Goal: Find specific page/section: Find specific page/section

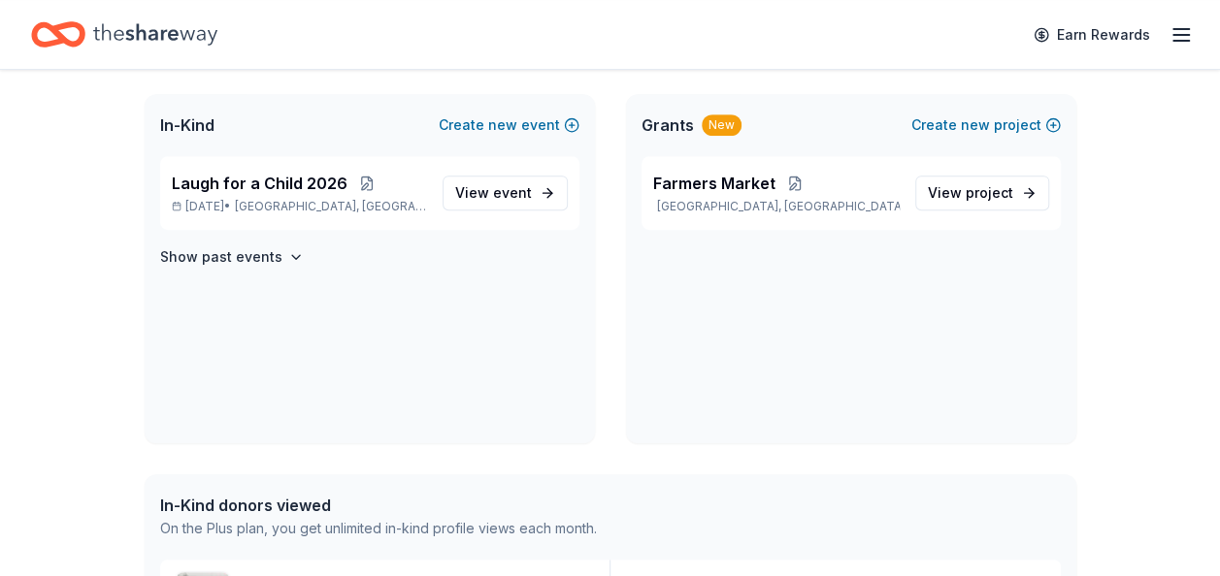
scroll to position [401, 0]
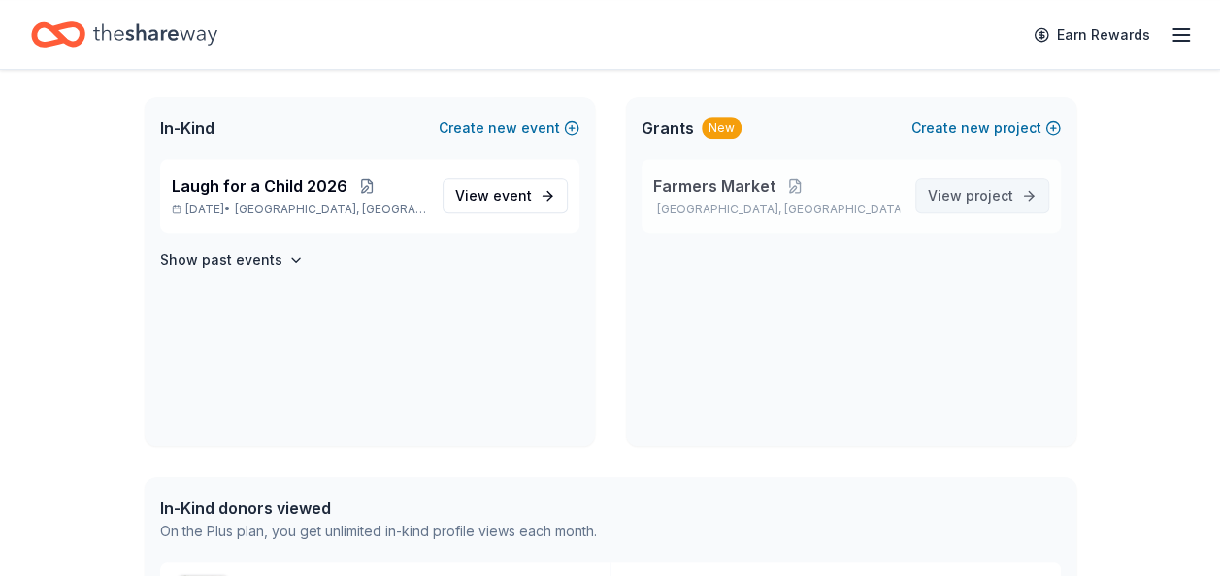
click at [982, 193] on span "project" at bounding box center [989, 195] width 48 height 16
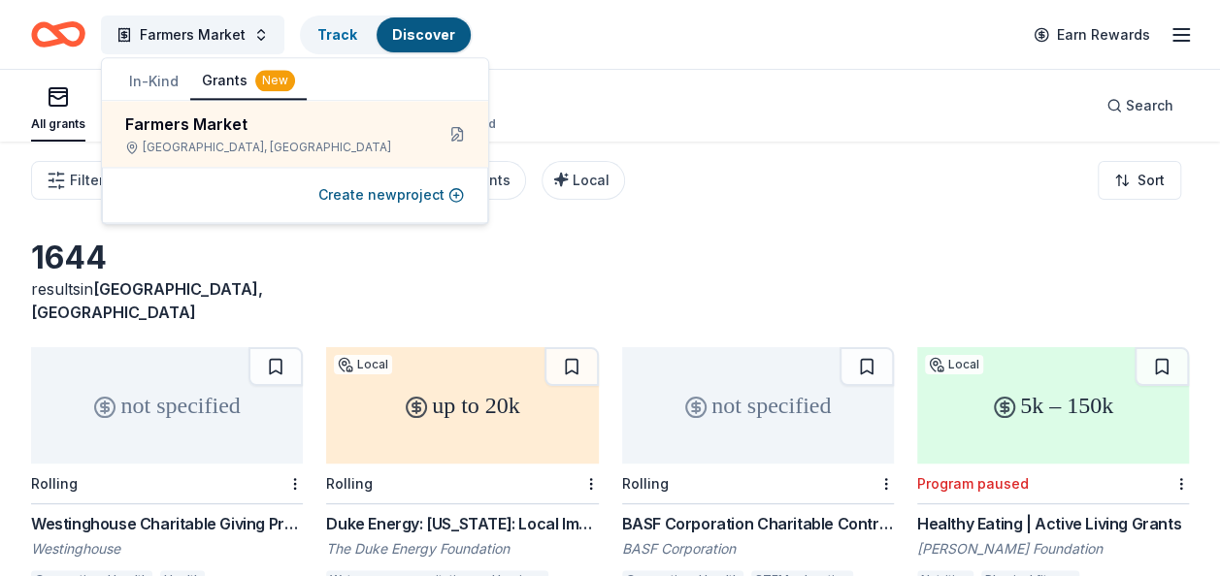
click at [705, 107] on div "All grants ≤ $5k $5k to $20k > $20k Unspecified Search" at bounding box center [609, 106] width 1157 height 72
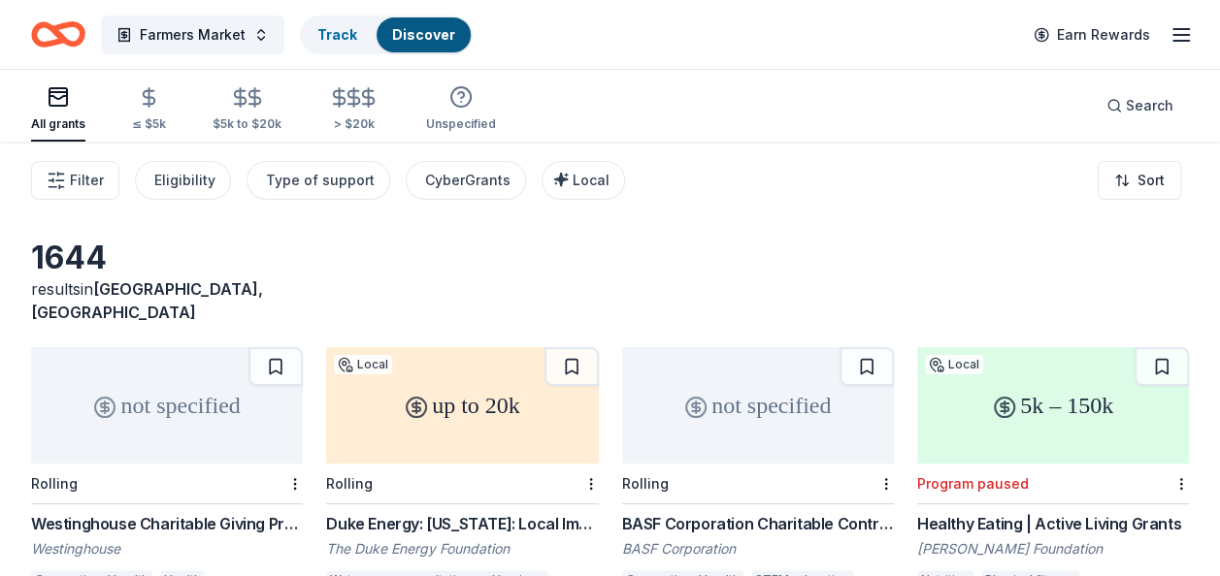
click at [1177, 41] on line "button" at bounding box center [1181, 41] width 16 height 0
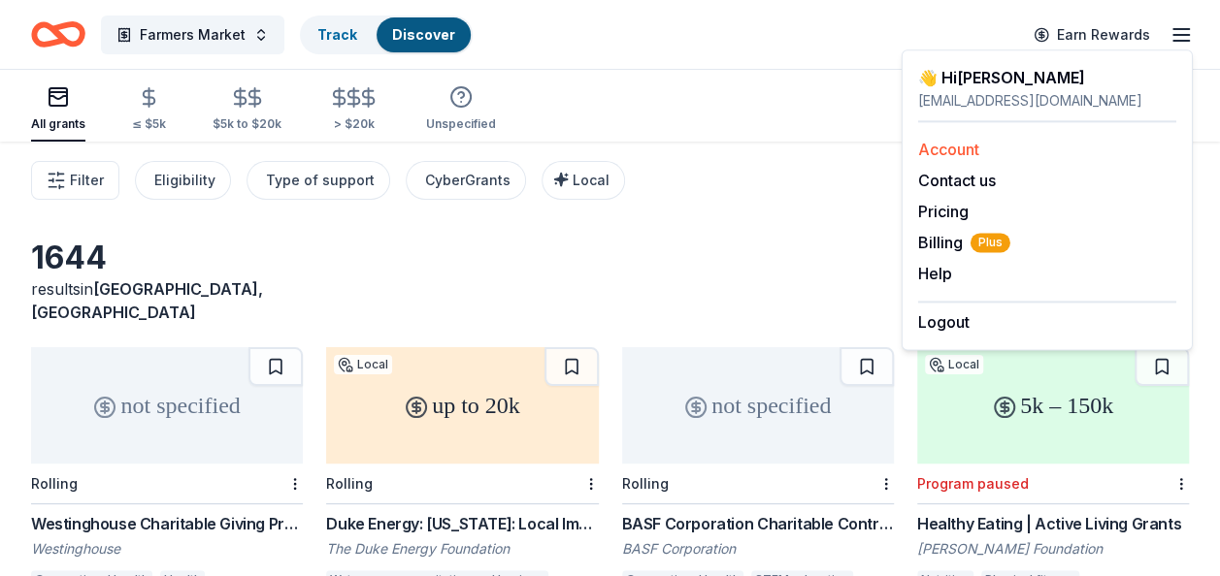
click at [931, 149] on link "Account" at bounding box center [948, 149] width 61 height 19
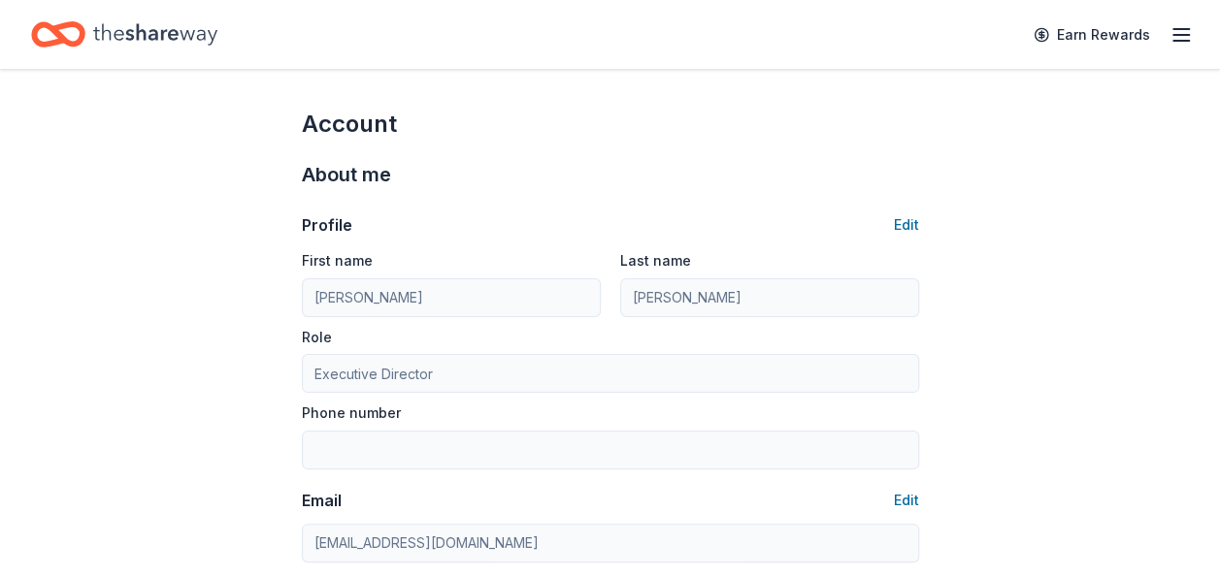
click at [1179, 36] on icon "button" at bounding box center [1180, 34] width 23 height 23
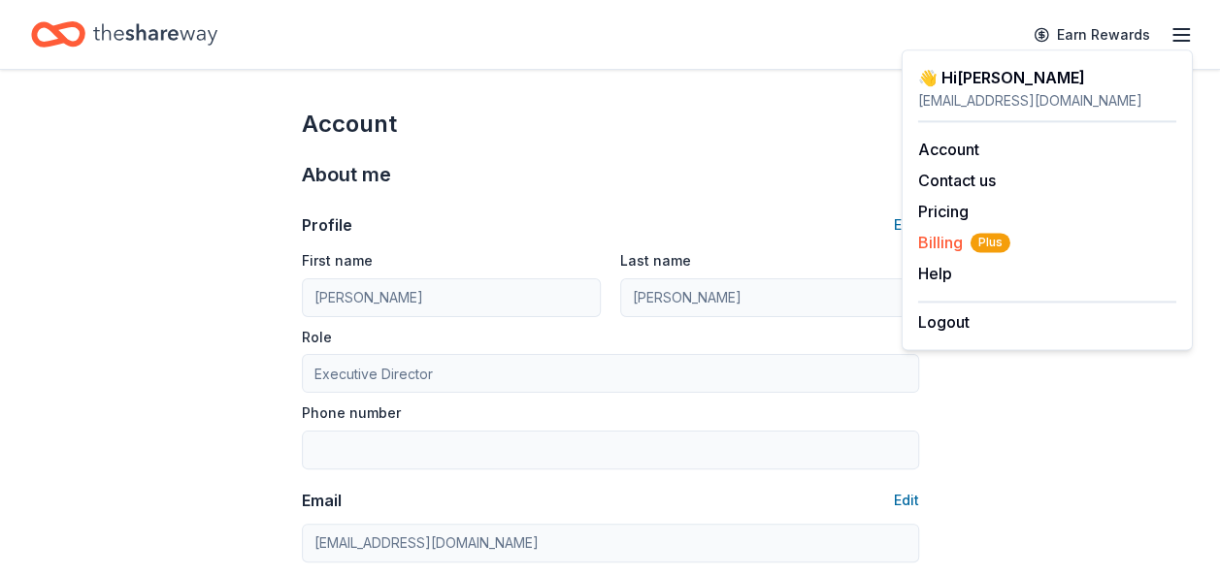
click at [938, 239] on span "Billing Plus" at bounding box center [964, 242] width 92 height 23
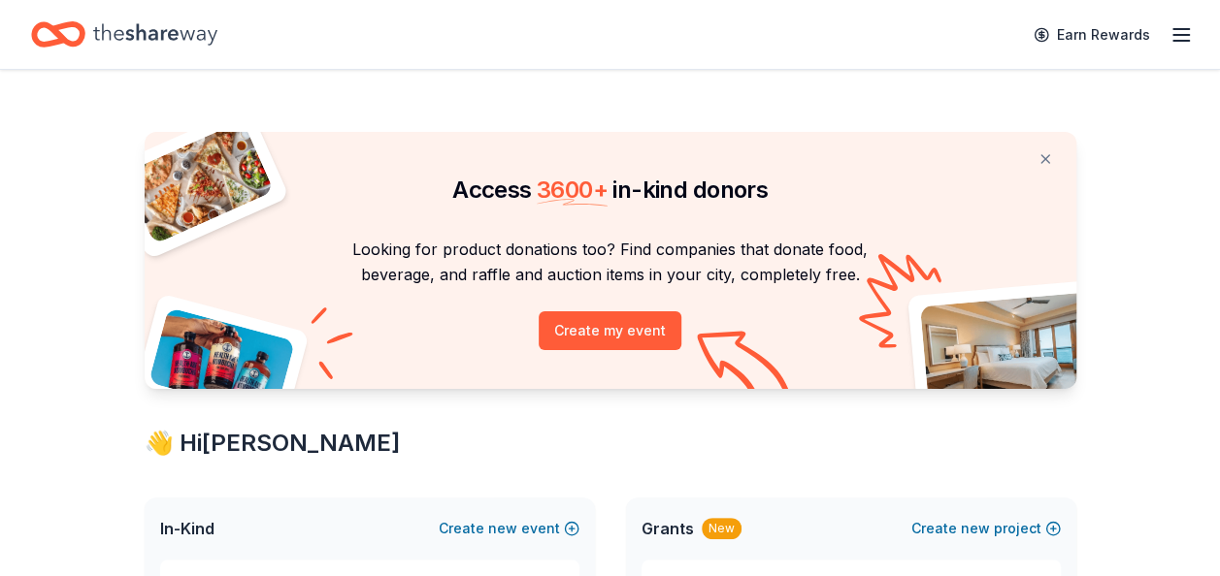
click at [1185, 37] on icon "button" at bounding box center [1180, 34] width 23 height 23
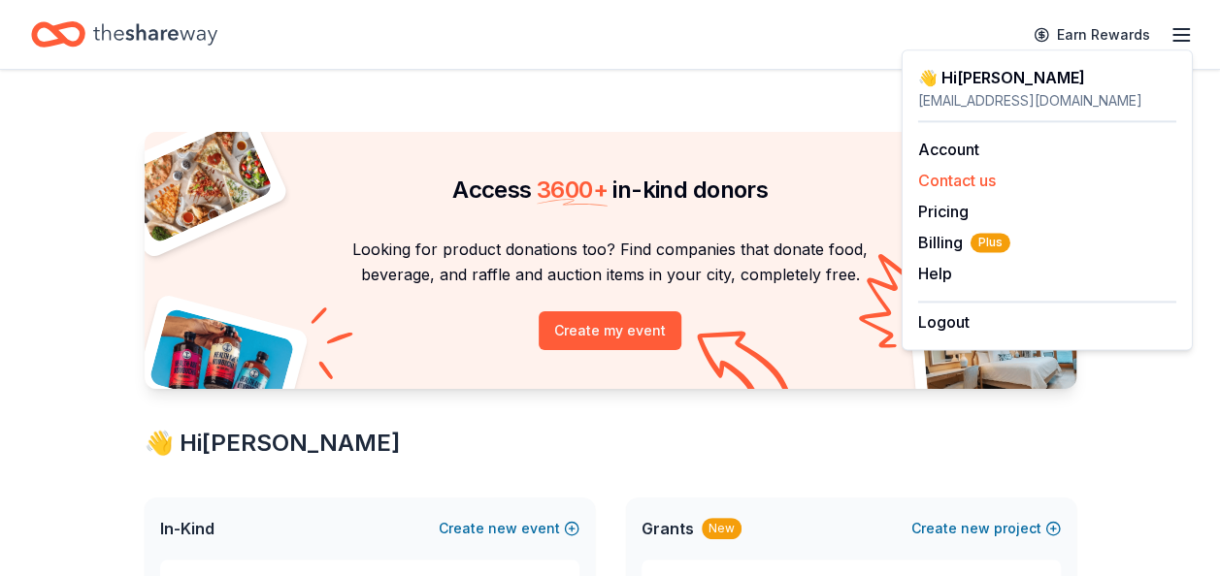
click at [968, 176] on button "Contact us" at bounding box center [957, 180] width 78 height 23
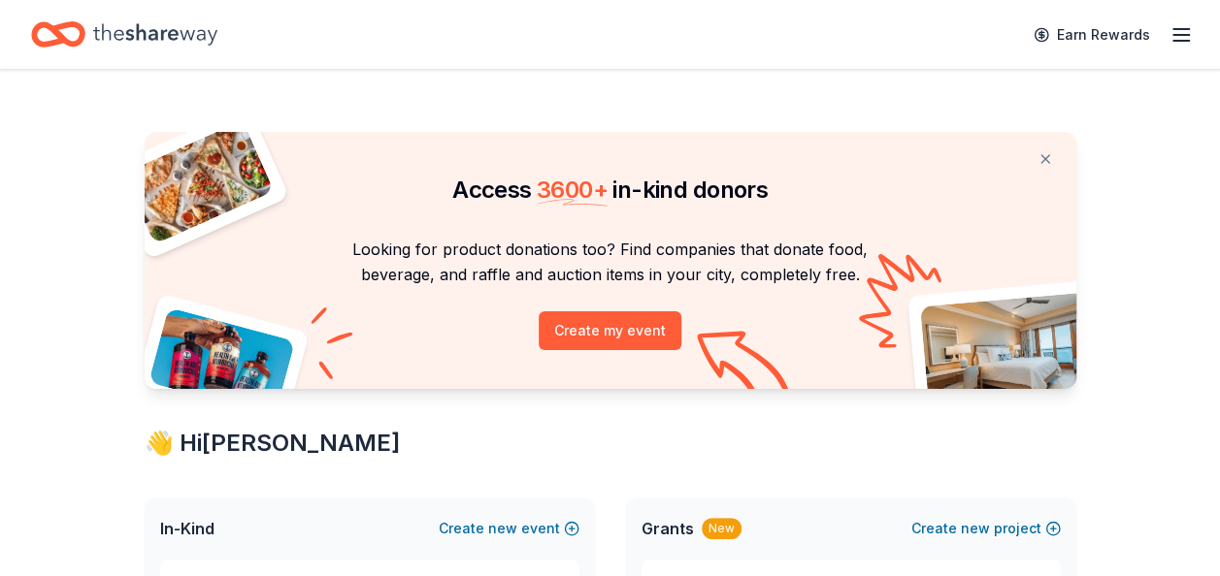
click at [1175, 36] on icon "button" at bounding box center [1180, 34] width 23 height 23
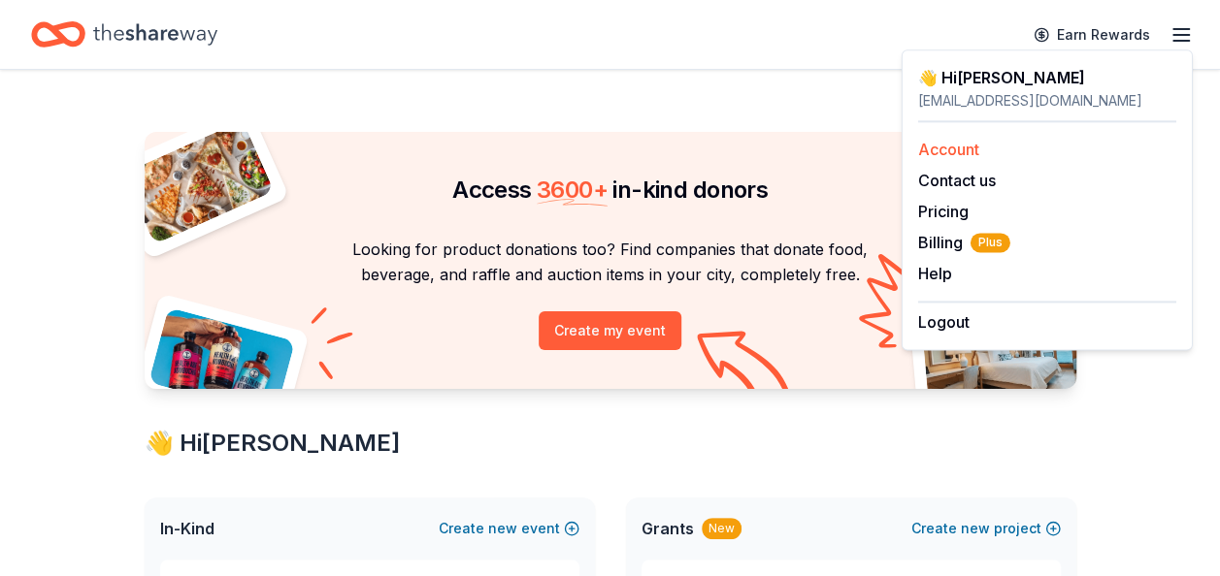
click at [953, 146] on link "Account" at bounding box center [948, 149] width 61 height 19
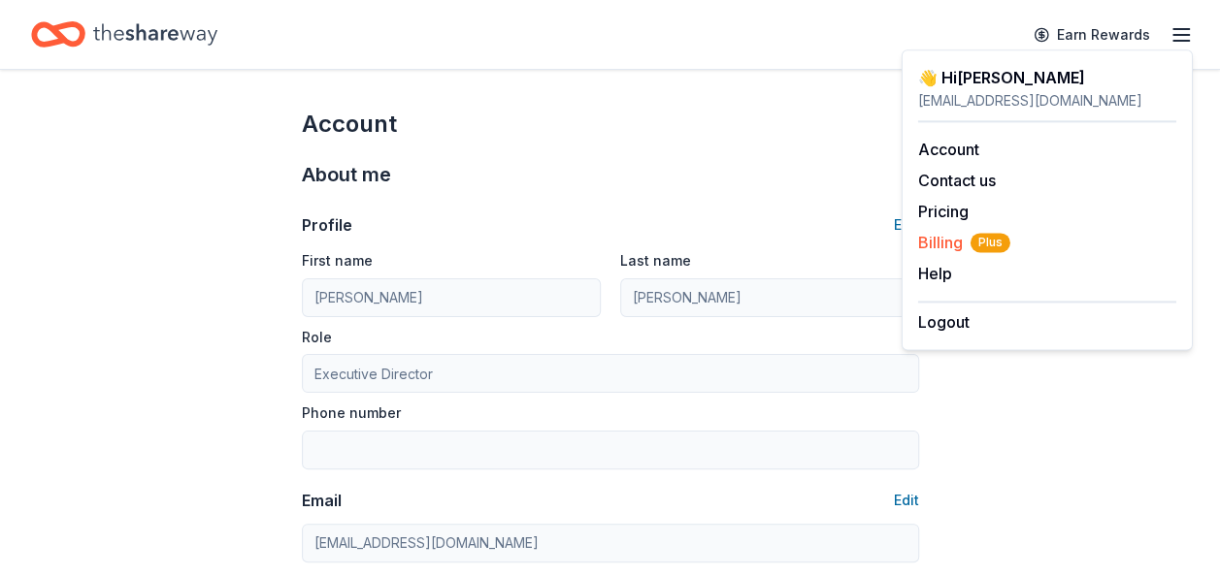
click at [942, 244] on span "Billing Plus" at bounding box center [964, 242] width 92 height 23
